Goal: Information Seeking & Learning: Learn about a topic

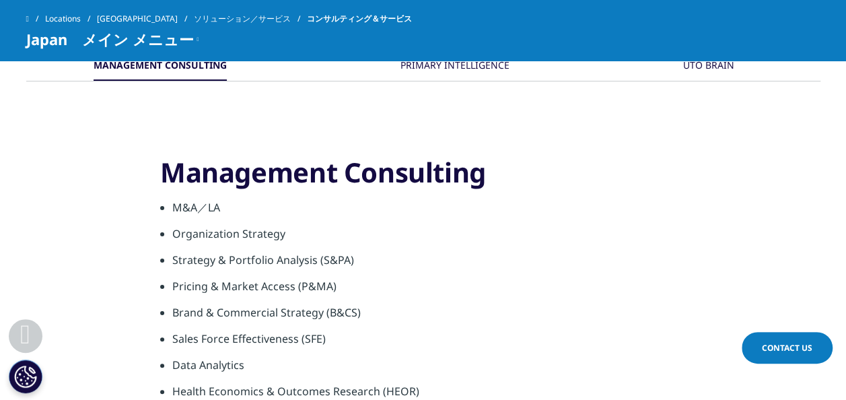
scroll to position [741, 0]
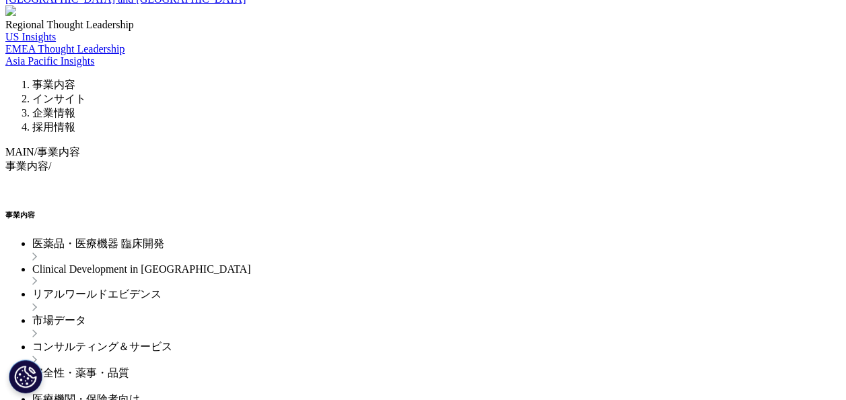
scroll to position [1446, 0]
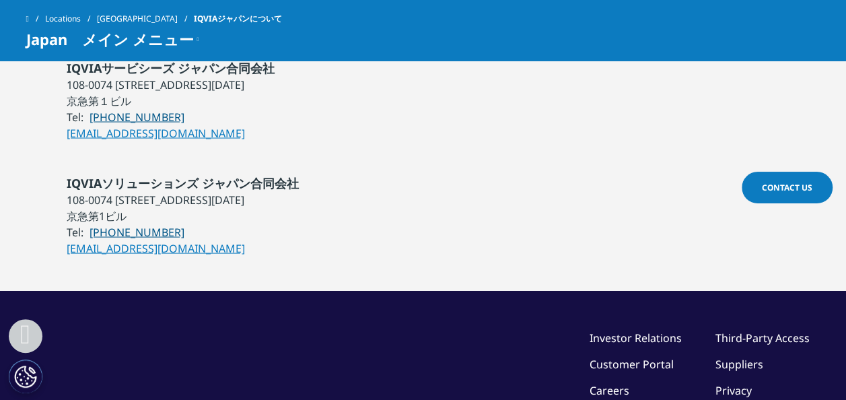
scroll to position [1446, 0]
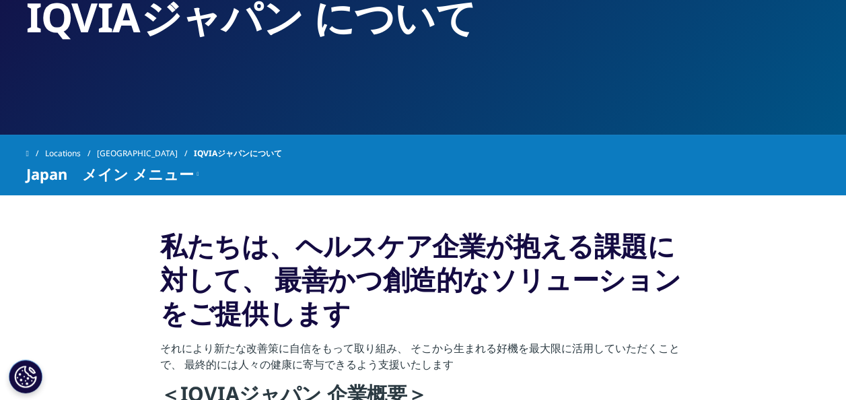
scroll to position [202, 0]
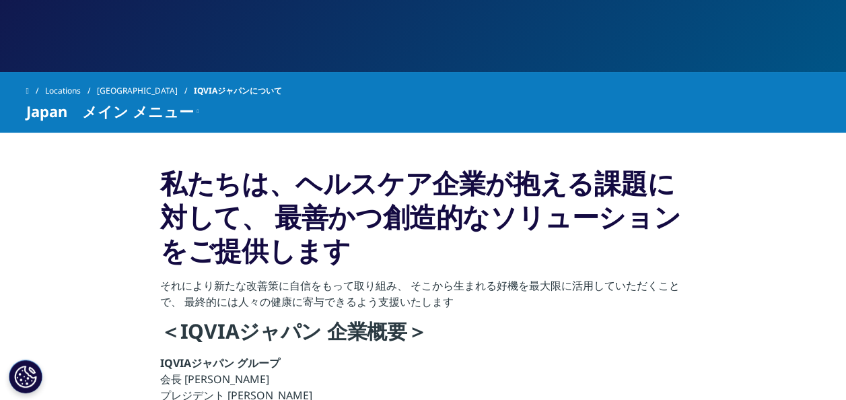
click at [306, 204] on h3 "私たちは、ヘルスケア企業が抱える課題に対して、 最善かつ創造的なソリューションをご提供します" at bounding box center [423, 221] width 526 height 111
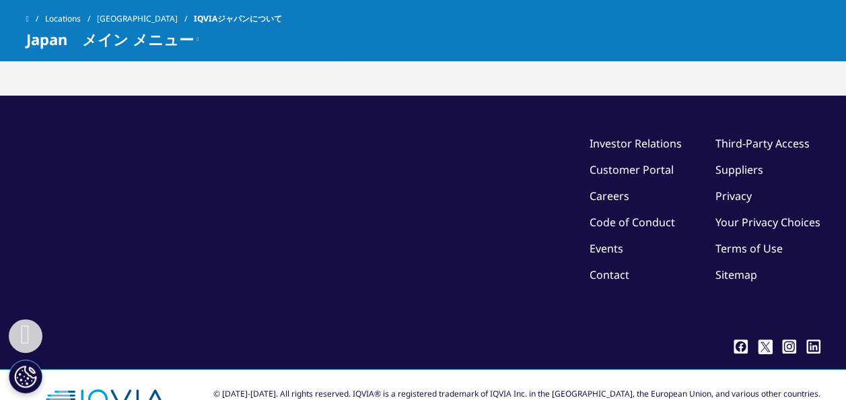
scroll to position [1446, 0]
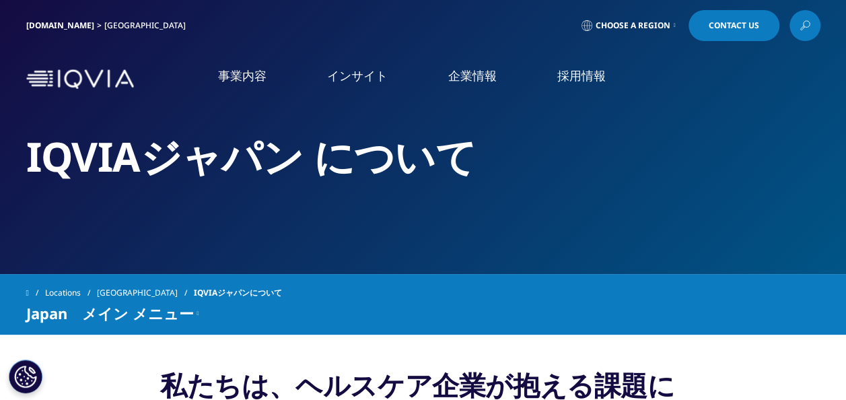
click at [158, 318] on span "Japan　メイン メニュー" at bounding box center [110, 313] width 168 height 16
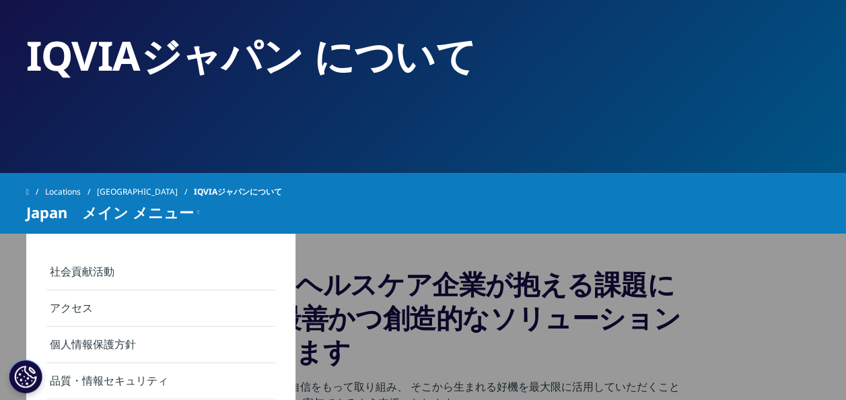
scroll to position [202, 0]
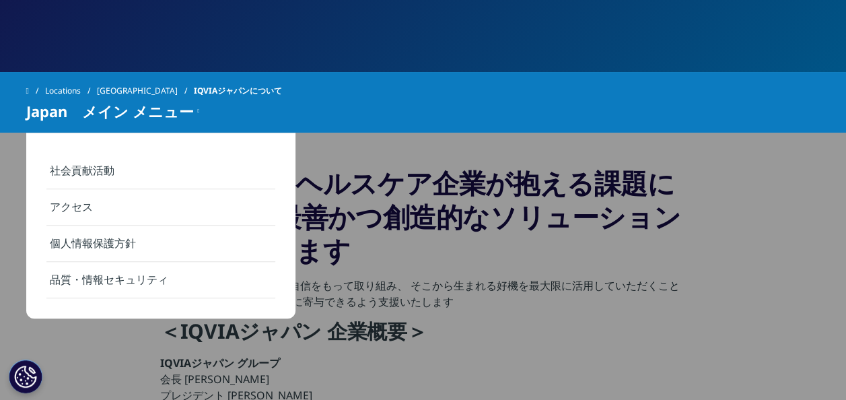
click at [51, 179] on link "社会貢献活動" at bounding box center [160, 171] width 229 height 36
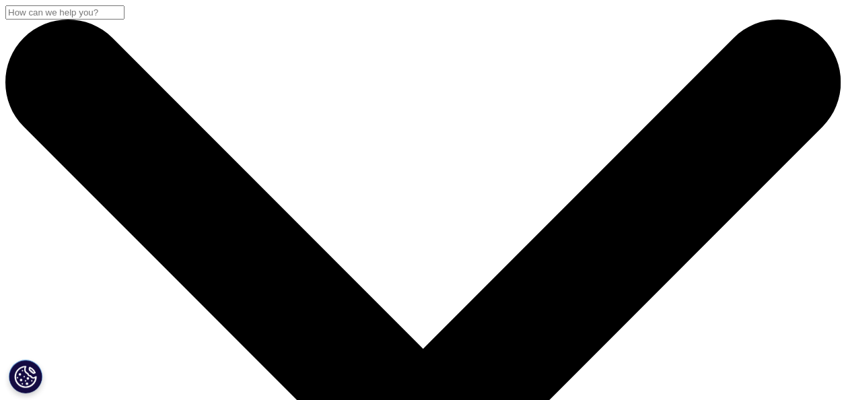
scroll to position [471, 0]
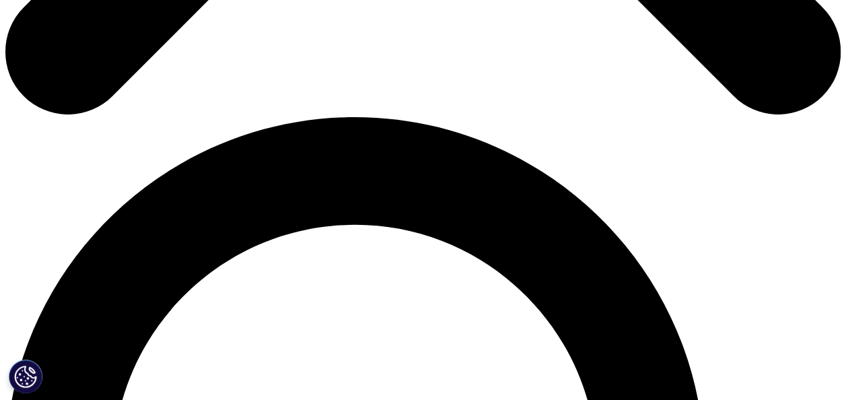
scroll to position [808, 0]
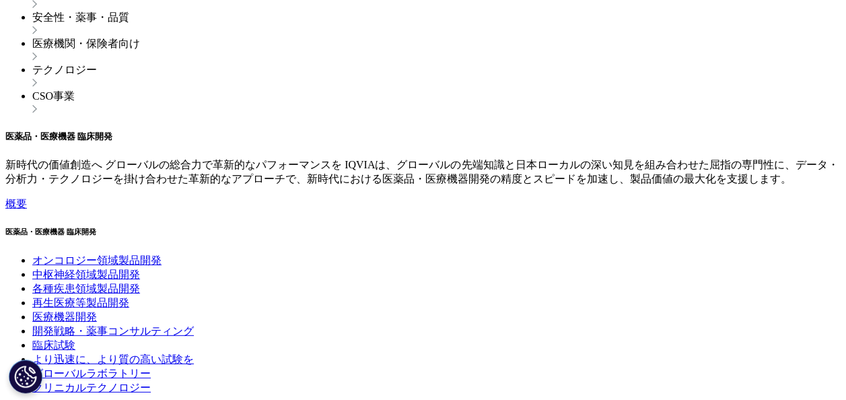
scroll to position [4377, 0]
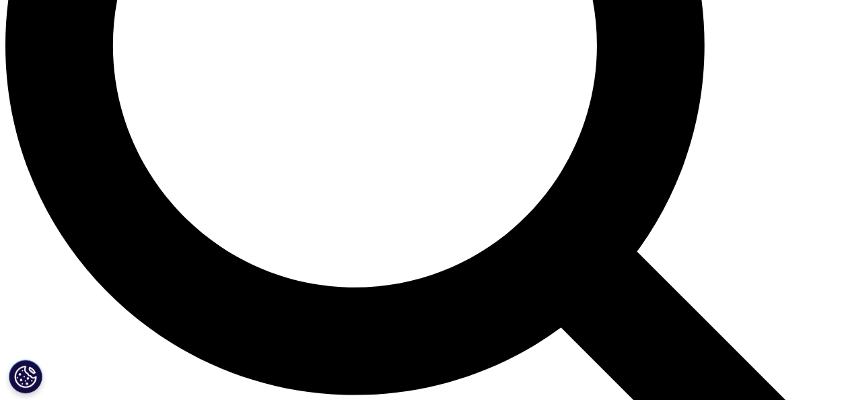
scroll to position [1191, 0]
